Goal: Task Accomplishment & Management: Use online tool/utility

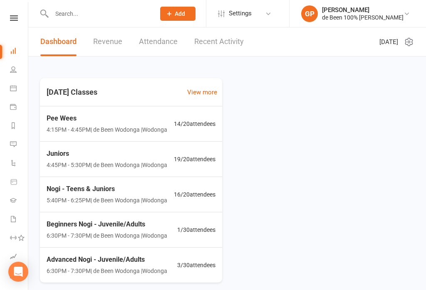
click at [18, 83] on link "Calendar" at bounding box center [19, 89] width 19 height 19
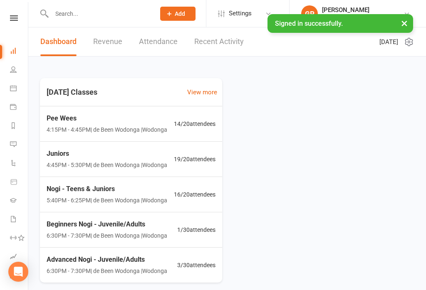
click at [14, 85] on icon at bounding box center [13, 88] width 7 height 7
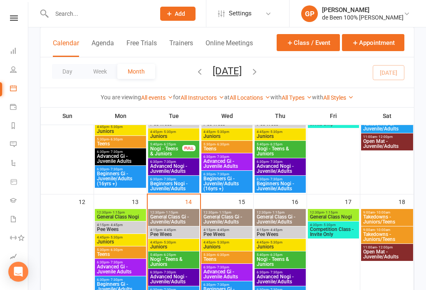
scroll to position [177, 0]
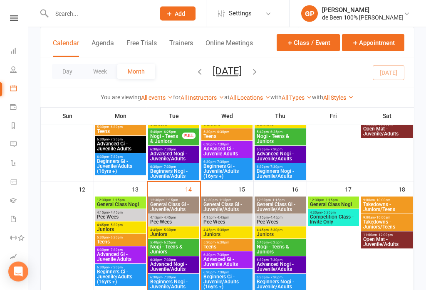
click at [187, 221] on span "Pee Wees" at bounding box center [174, 222] width 48 height 5
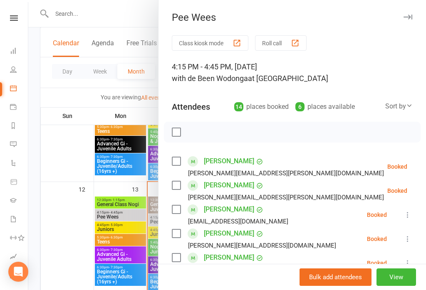
click at [49, 142] on div at bounding box center [226, 145] width 397 height 290
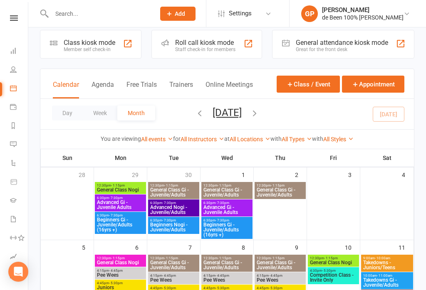
scroll to position [0, 0]
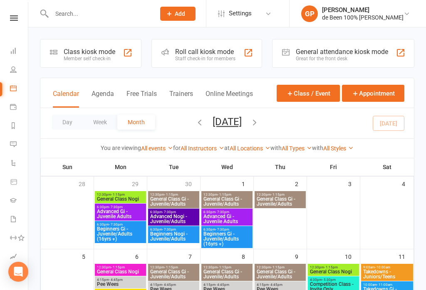
click at [74, 56] on div "Member self check-in" at bounding box center [90, 59] width 52 height 6
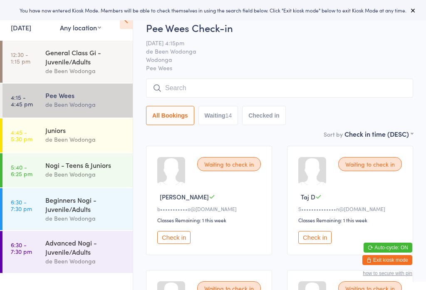
click at [71, 139] on div "de Been Wodonga" at bounding box center [85, 140] width 80 height 10
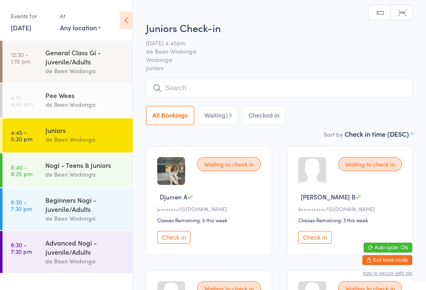
click at [57, 168] on div "Nogi - Teens & Juniors" at bounding box center [85, 164] width 80 height 9
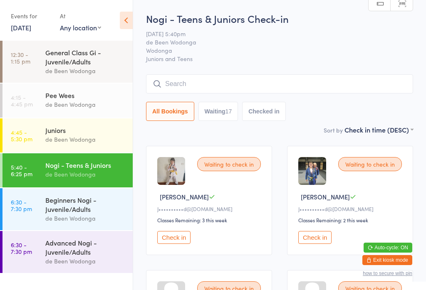
click at [69, 248] on div "Advanced Nogi - Juvenile/Adults" at bounding box center [85, 247] width 80 height 18
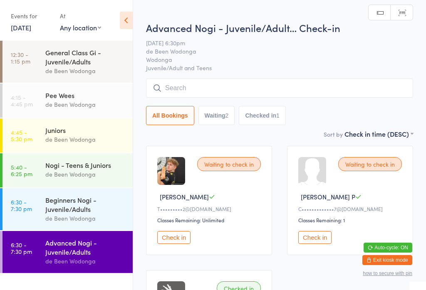
click at [68, 248] on div "Advanced Nogi - Juvenile/Adults" at bounding box center [85, 247] width 80 height 18
click at [71, 205] on div "Beginners Nogi - Juvenile/Adults" at bounding box center [85, 204] width 80 height 18
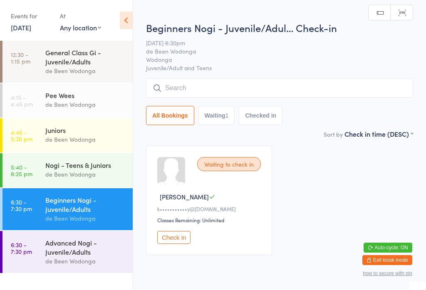
click at [64, 252] on div "Advanced Nogi - Juvenile/Adults" at bounding box center [85, 247] width 80 height 18
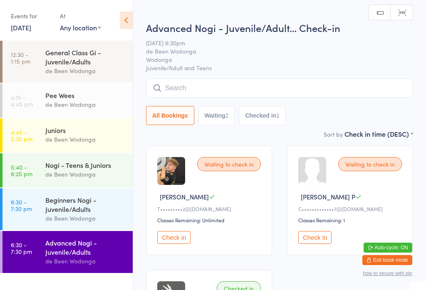
click at [74, 163] on div "Nogi - Teens & Juniors" at bounding box center [85, 164] width 80 height 9
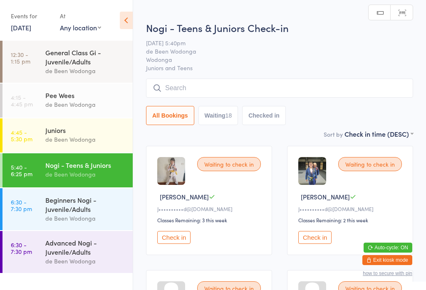
click at [71, 139] on div "de Been Wodonga" at bounding box center [85, 140] width 80 height 10
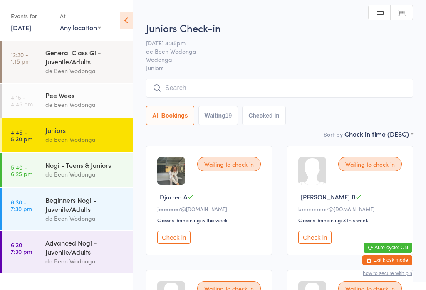
click at [60, 102] on div "de Been Wodonga" at bounding box center [85, 105] width 80 height 10
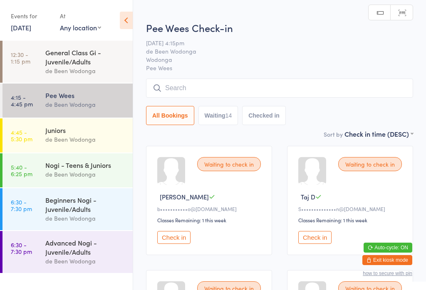
click at [400, 131] on select "First name (ASC) First name (DESC) Last name (ASC) Last name (DESC) Check in ti…" at bounding box center [378, 132] width 69 height 7
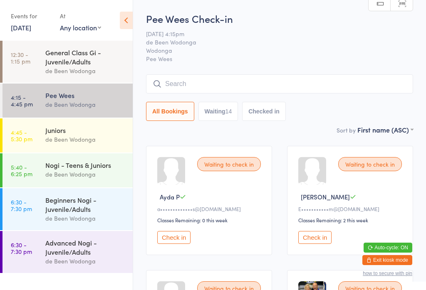
click at [94, 170] on div "Nogi - Teens & Juniors" at bounding box center [85, 164] width 80 height 9
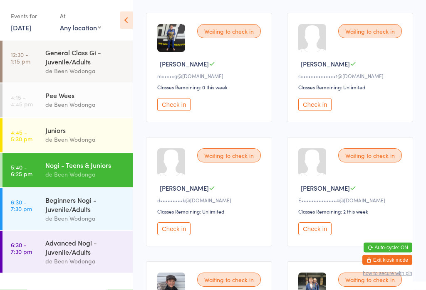
scroll to position [752, 0]
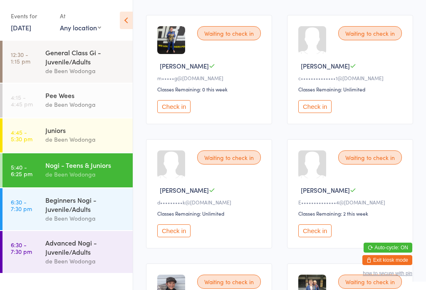
click at [320, 113] on button "Check in" at bounding box center [314, 106] width 33 height 13
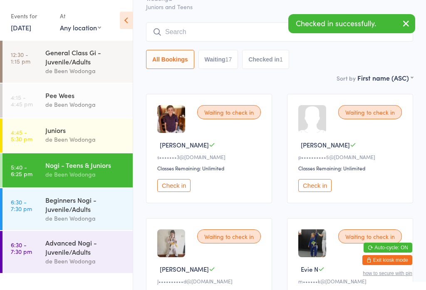
scroll to position [0, 0]
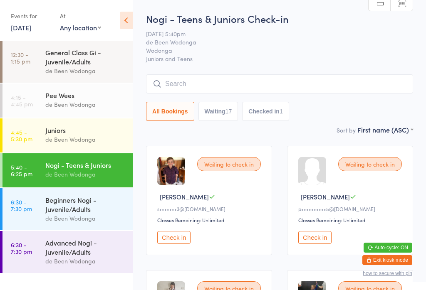
click at [56, 104] on div "de Been Wodonga" at bounding box center [85, 105] width 80 height 10
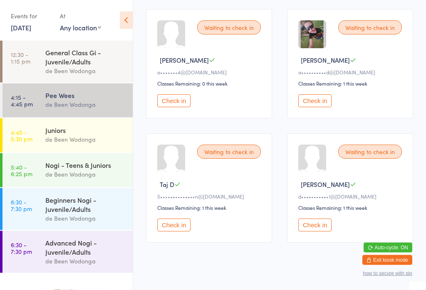
scroll to position [758, 0]
click at [308, 232] on button "Check in" at bounding box center [314, 225] width 33 height 13
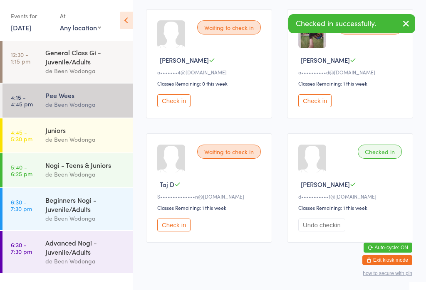
click at [67, 124] on div "Juniors de Been Wodonga" at bounding box center [88, 134] width 87 height 33
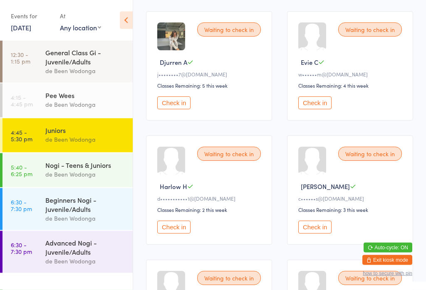
scroll to position [383, 0]
click at [183, 234] on button "Check in" at bounding box center [173, 227] width 33 height 13
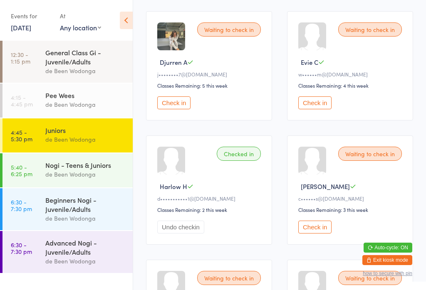
click at [97, 109] on div "de Been Wodonga" at bounding box center [85, 105] width 80 height 10
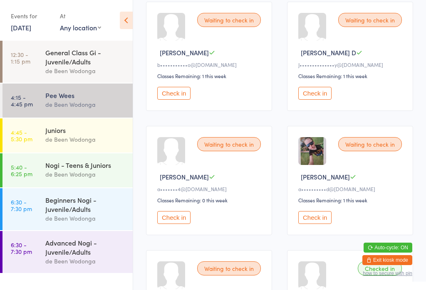
scroll to position [642, 0]
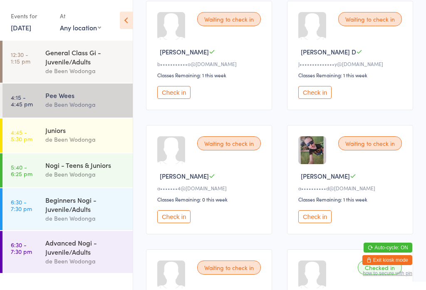
click at [322, 223] on button "Check in" at bounding box center [314, 216] width 33 height 13
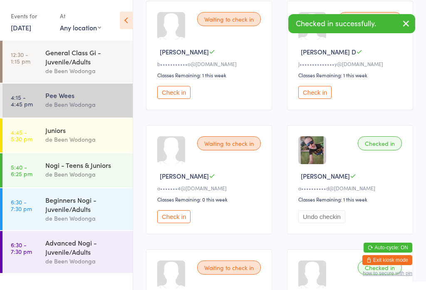
click at [113, 163] on div "Nogi - Teens & Juniors" at bounding box center [85, 164] width 80 height 9
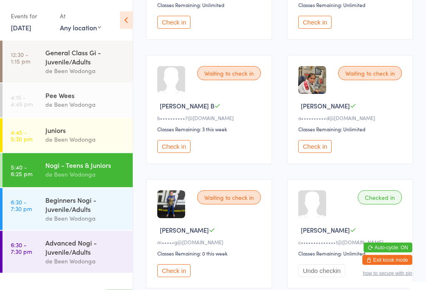
scroll to position [463, 0]
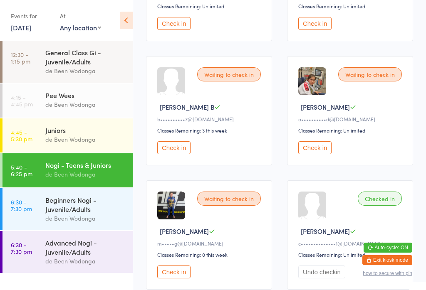
click at [319, 154] on button "Check in" at bounding box center [314, 147] width 33 height 13
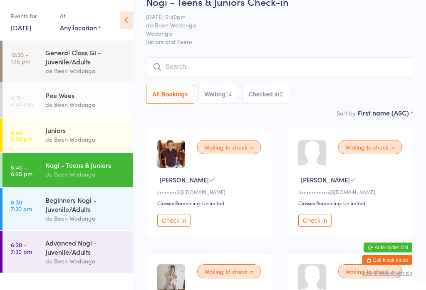
scroll to position [0, 0]
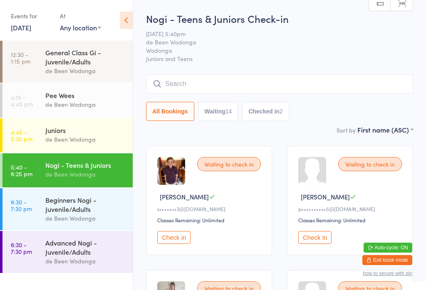
click at [95, 105] on div "de Been Wodonga" at bounding box center [85, 105] width 80 height 10
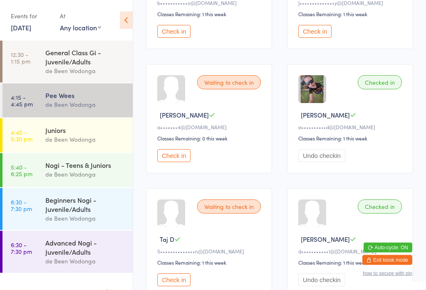
scroll to position [705, 0]
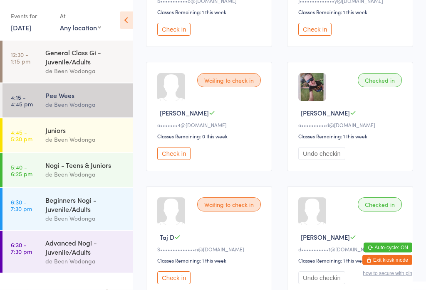
click at [388, 88] on div "Checked in" at bounding box center [379, 81] width 44 height 14
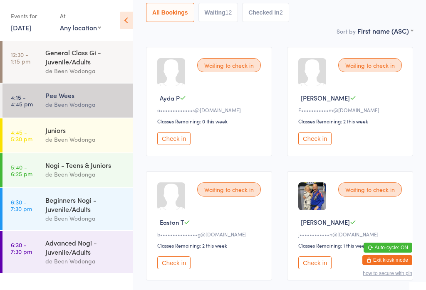
scroll to position [0, 0]
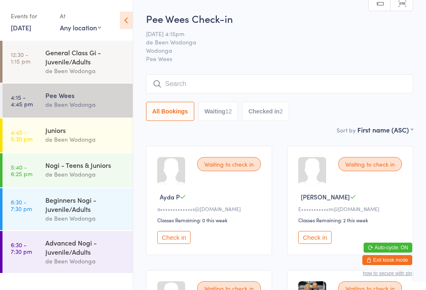
click at [78, 148] on div "Juniors de Been Wodonga" at bounding box center [88, 134] width 87 height 33
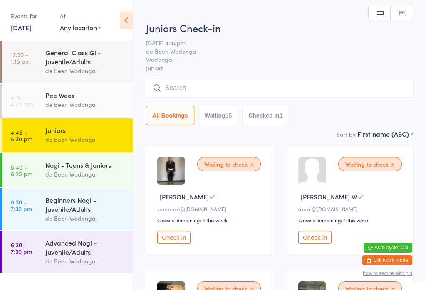
click at [96, 163] on div "Nogi - Teens & Juniors" at bounding box center [85, 164] width 80 height 9
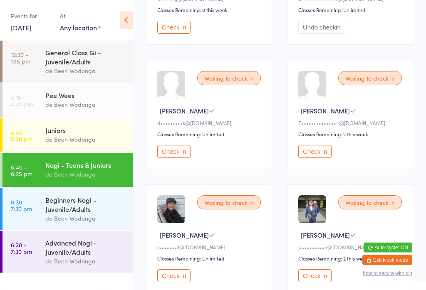
scroll to position [710, 0]
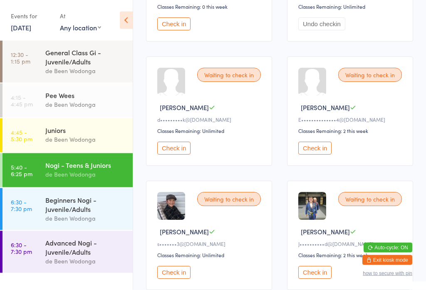
click at [177, 156] on div "Waiting to check in Patrick G d•••••••••k@vlc.vic.edu.au Classes Remaining: Unl…" at bounding box center [209, 111] width 126 height 109
click at [175, 155] on button "Check in" at bounding box center [173, 148] width 33 height 13
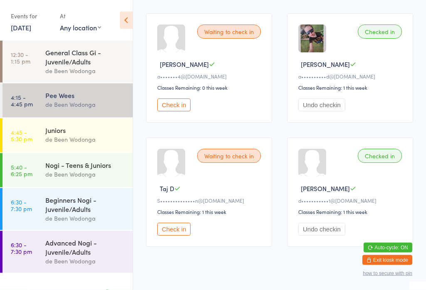
scroll to position [754, 0]
click at [171, 236] on button "Check in" at bounding box center [173, 229] width 33 height 13
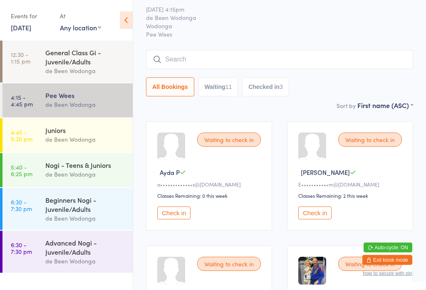
scroll to position [0, 0]
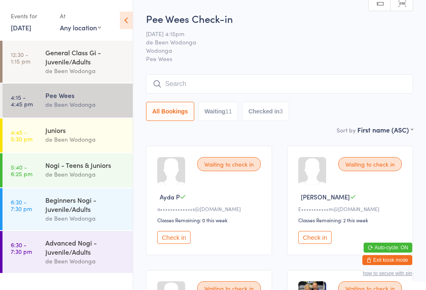
click at [200, 84] on input "search" at bounding box center [279, 83] width 267 height 19
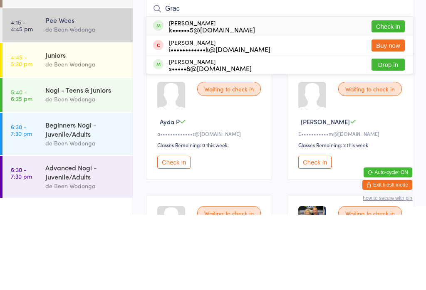
type input "Grac"
click at [394, 96] on button "Check in" at bounding box center [387, 102] width 33 height 12
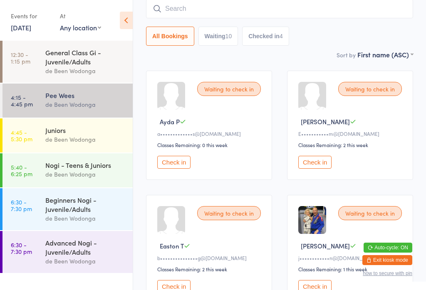
click at [320, 169] on button "Check in" at bounding box center [314, 162] width 33 height 13
click at [80, 100] on div "Pee Wees" at bounding box center [85, 95] width 80 height 9
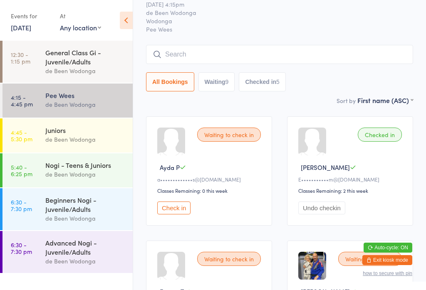
scroll to position [0, 0]
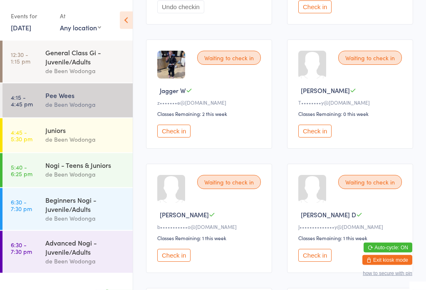
click at [324, 138] on button "Check in" at bounding box center [314, 131] width 33 height 13
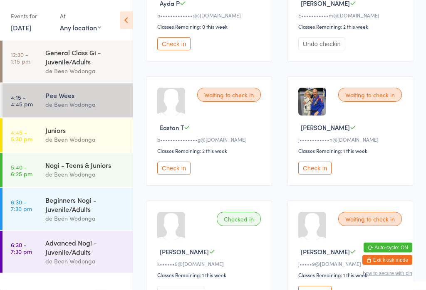
scroll to position [194, 0]
click at [320, 170] on button "Check in" at bounding box center [314, 168] width 33 height 13
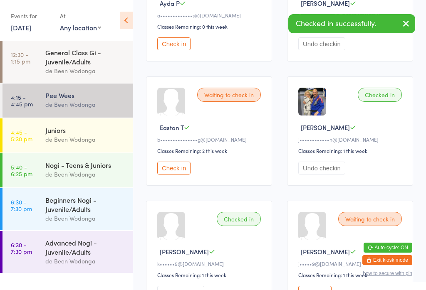
click at [78, 131] on div "Juniors" at bounding box center [85, 130] width 80 height 9
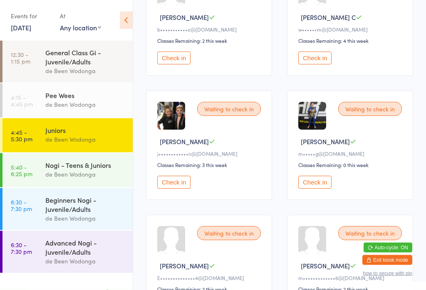
scroll to position [801, 0]
click at [181, 191] on div "Waiting to check in Oliver S j••••••••••••n@outlook.com.au Classes Remaining: 3…" at bounding box center [209, 145] width 126 height 109
click at [182, 189] on button "Check in" at bounding box center [173, 182] width 33 height 13
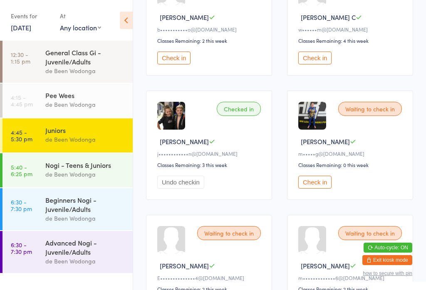
click at [87, 102] on div "de Been Wodonga" at bounding box center [85, 105] width 80 height 10
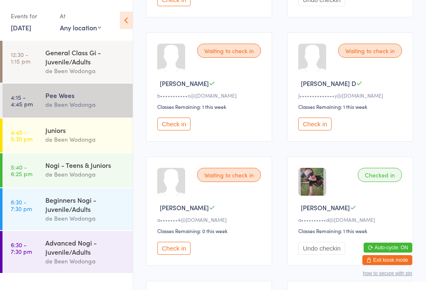
scroll to position [611, 0]
click at [210, 251] on div "Waiting to check in Noah M a•••••••4@gmail.com Classes Remaining: 0 this week C…" at bounding box center [209, 210] width 126 height 109
click at [178, 254] on button "Check in" at bounding box center [173, 248] width 33 height 13
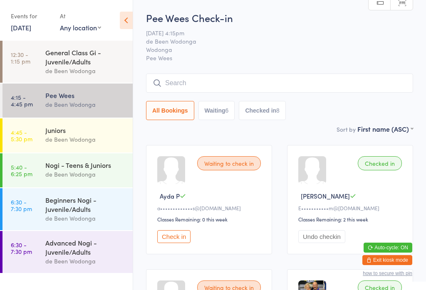
scroll to position [0, 0]
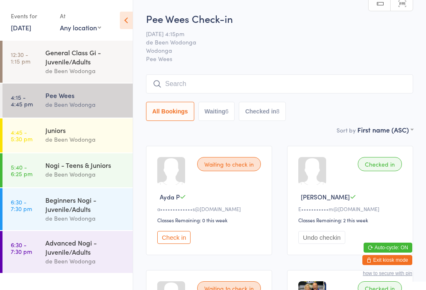
click at [176, 244] on button "Check in" at bounding box center [173, 237] width 33 height 13
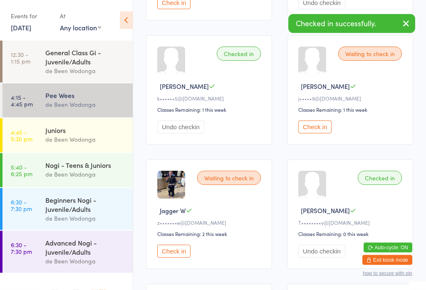
scroll to position [359, 0]
click at [177, 258] on button "Check in" at bounding box center [173, 251] width 33 height 13
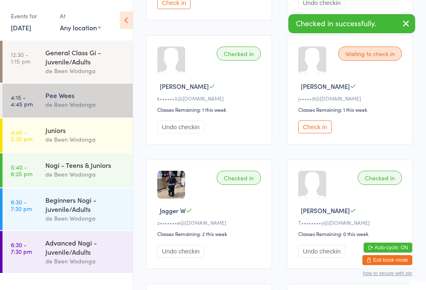
click at [48, 139] on div "de Been Wodonga" at bounding box center [85, 140] width 80 height 10
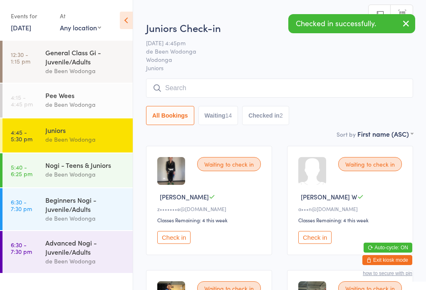
click at [173, 239] on button "Check in" at bounding box center [173, 237] width 33 height 13
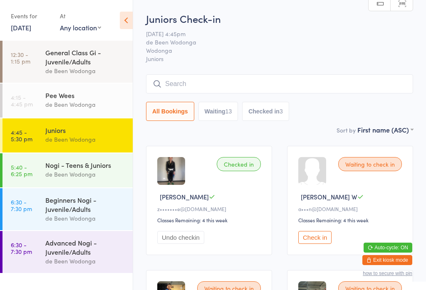
click at [84, 95] on div "Pee Wees" at bounding box center [85, 95] width 80 height 9
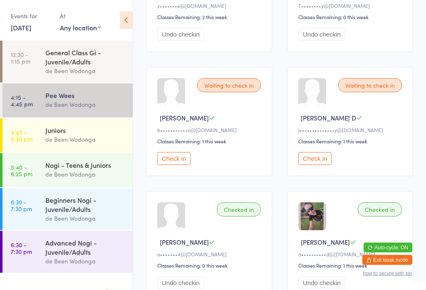
scroll to position [576, 0]
click at [321, 165] on button "Check in" at bounding box center [314, 158] width 33 height 13
click at [69, 137] on div "de Been Wodonga" at bounding box center [85, 140] width 80 height 10
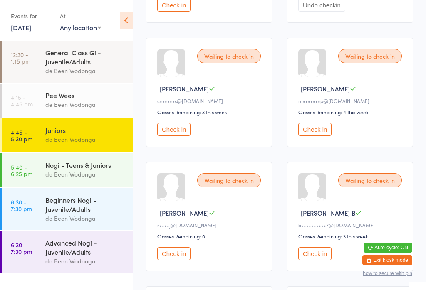
scroll to position [483, 0]
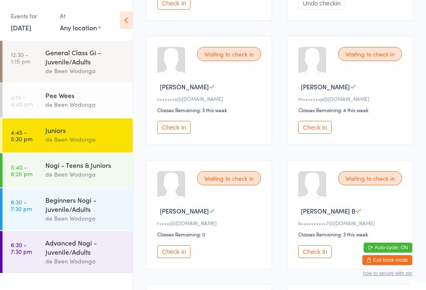
click at [170, 258] on button "Check in" at bounding box center [173, 251] width 33 height 13
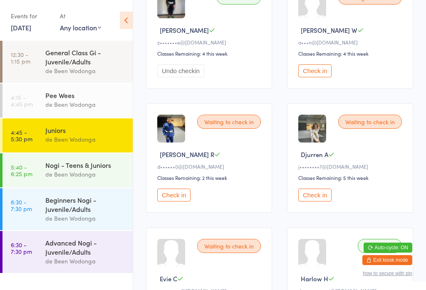
scroll to position [165, 0]
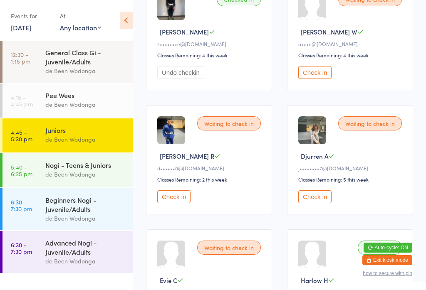
click at [189, 203] on button "Check in" at bounding box center [173, 196] width 33 height 13
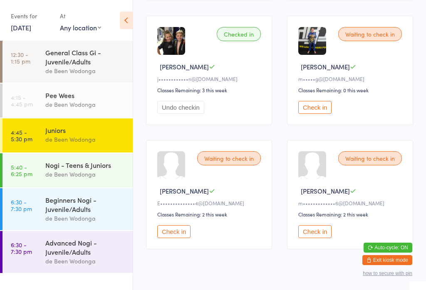
scroll to position [902, 0]
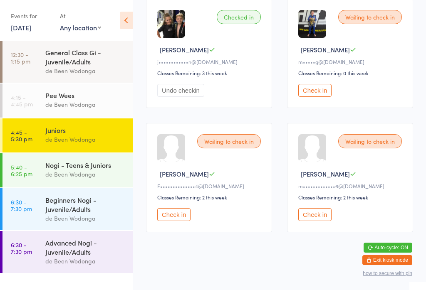
click at [177, 221] on button "Check in" at bounding box center [173, 214] width 33 height 13
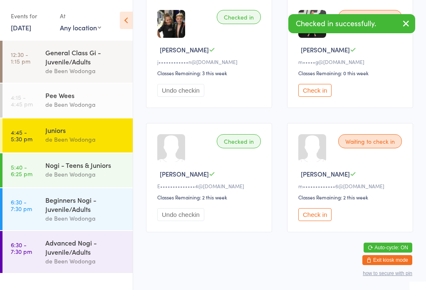
click at [102, 172] on div "de Been Wodonga" at bounding box center [85, 175] width 80 height 10
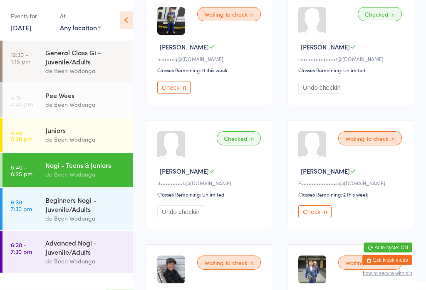
scroll to position [646, 0]
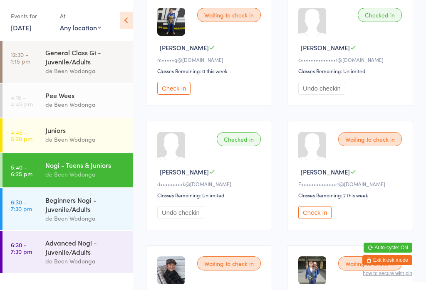
click at [324, 219] on button "Check in" at bounding box center [314, 212] width 33 height 13
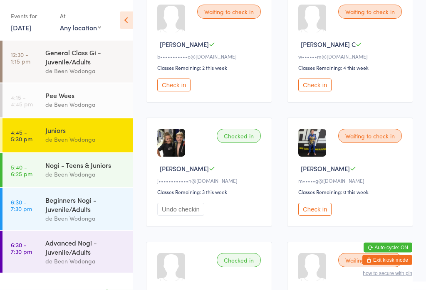
scroll to position [772, 0]
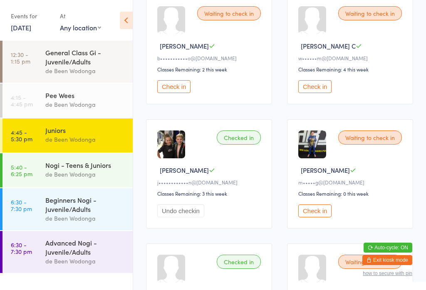
click at [320, 217] on button "Check in" at bounding box center [314, 211] width 33 height 13
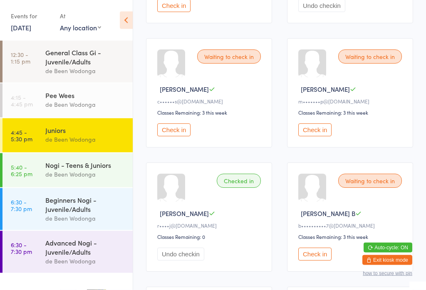
scroll to position [480, 0]
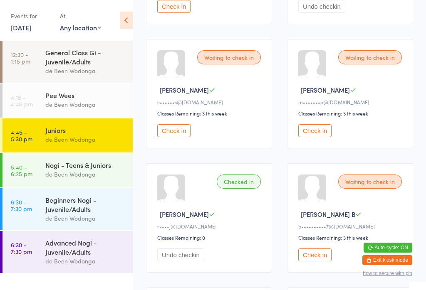
click at [180, 137] on button "Check in" at bounding box center [173, 130] width 33 height 13
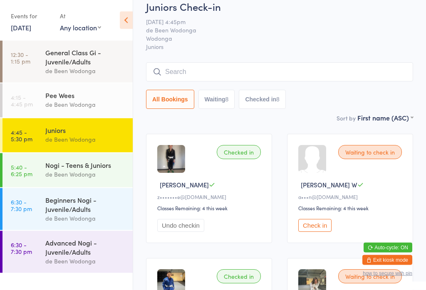
scroll to position [0, 0]
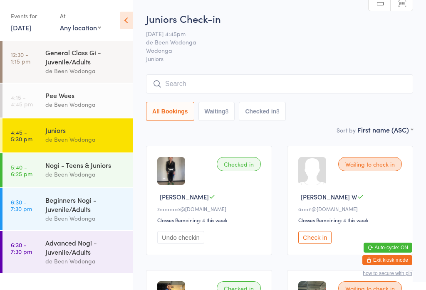
click at [185, 79] on input "search" at bounding box center [279, 83] width 267 height 19
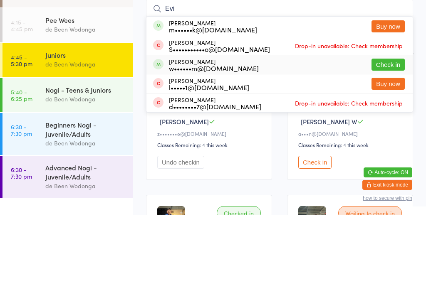
type input "Evi"
click at [158, 134] on span at bounding box center [158, 139] width 10 height 10
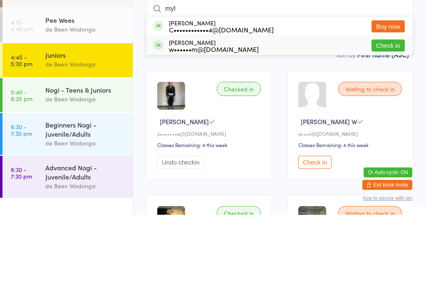
type input "myl"
click at [168, 114] on div "myla Campbell w••••••m@gmail.com" at bounding box center [206, 120] width 106 height 13
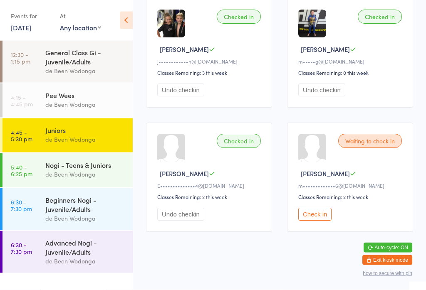
scroll to position [902, 0]
click at [319, 221] on button "Check in" at bounding box center [314, 214] width 33 height 13
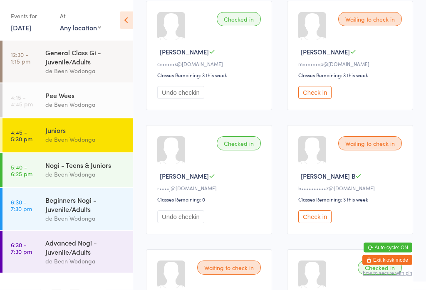
click at [315, 99] on button "Check in" at bounding box center [314, 92] width 33 height 13
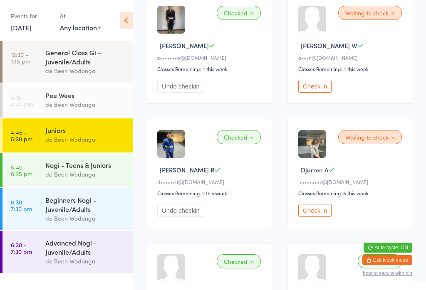
scroll to position [150, 0]
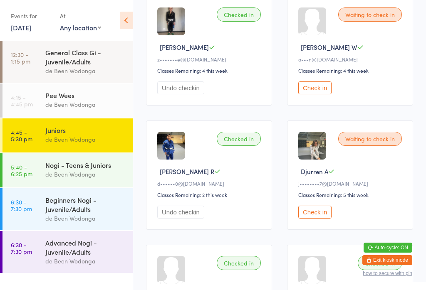
click at [320, 219] on button "Check in" at bounding box center [314, 212] width 33 height 13
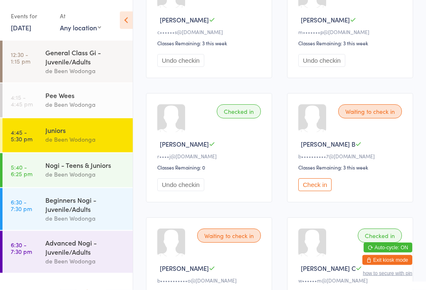
scroll to position [550, 0]
click at [311, 191] on button "Check in" at bounding box center [314, 184] width 33 height 13
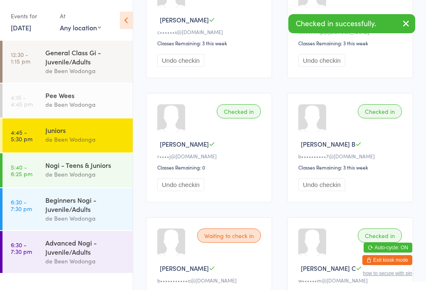
click at [57, 173] on div "de Been Wodonga" at bounding box center [85, 175] width 80 height 10
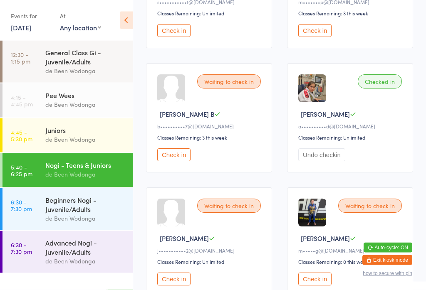
scroll to position [456, 0]
click at [169, 161] on button "Check in" at bounding box center [173, 154] width 33 height 13
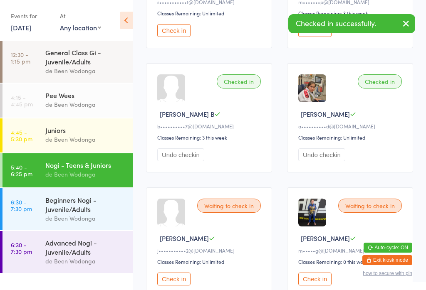
click at [46, 140] on div "de Been Wodonga" at bounding box center [85, 140] width 80 height 10
